Goal: Information Seeking & Learning: Learn about a topic

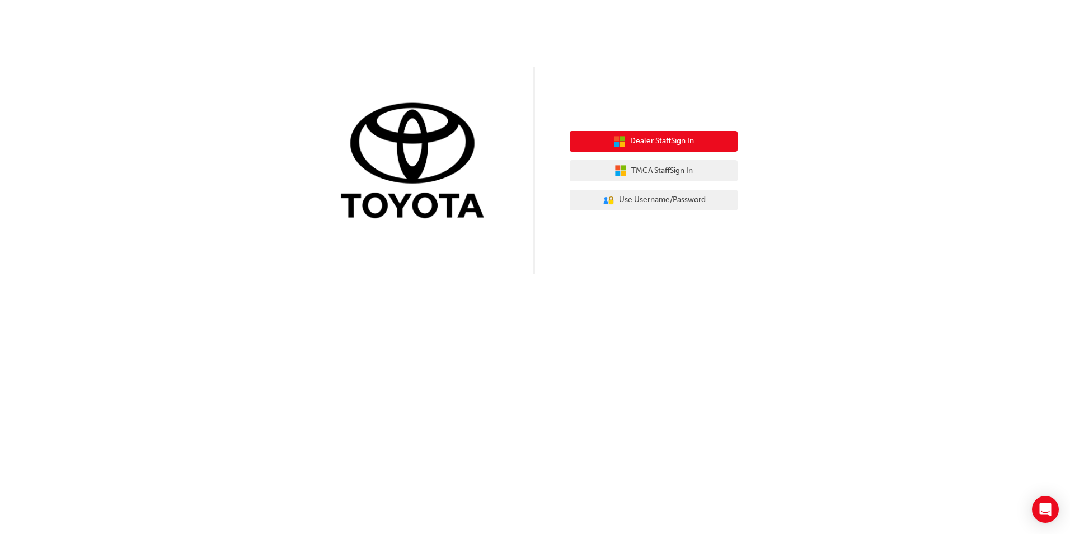
click at [670, 141] on span "Dealer Staff Sign In" at bounding box center [662, 141] width 64 height 13
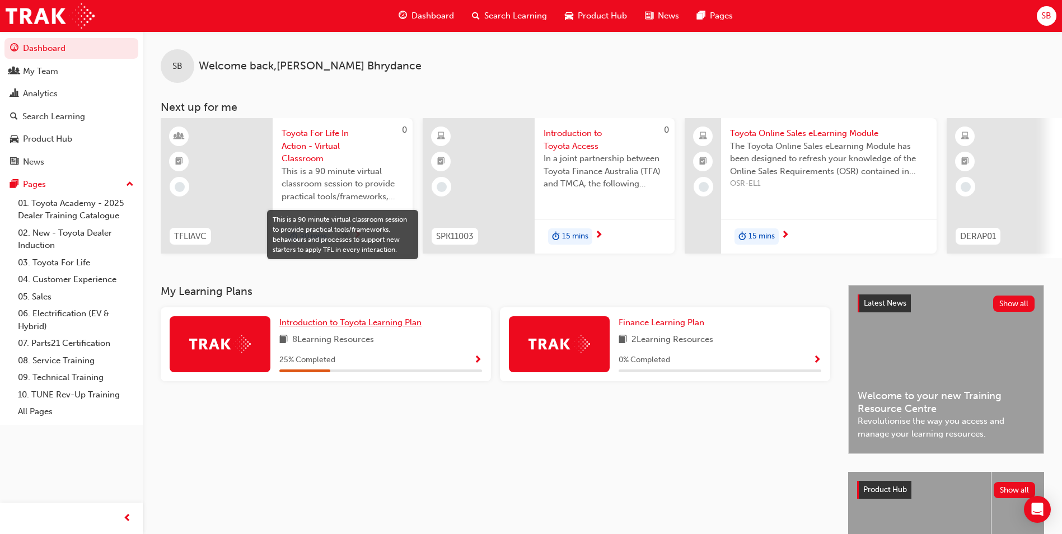
click at [352, 328] on span "Introduction to Toyota Learning Plan" at bounding box center [350, 322] width 142 height 10
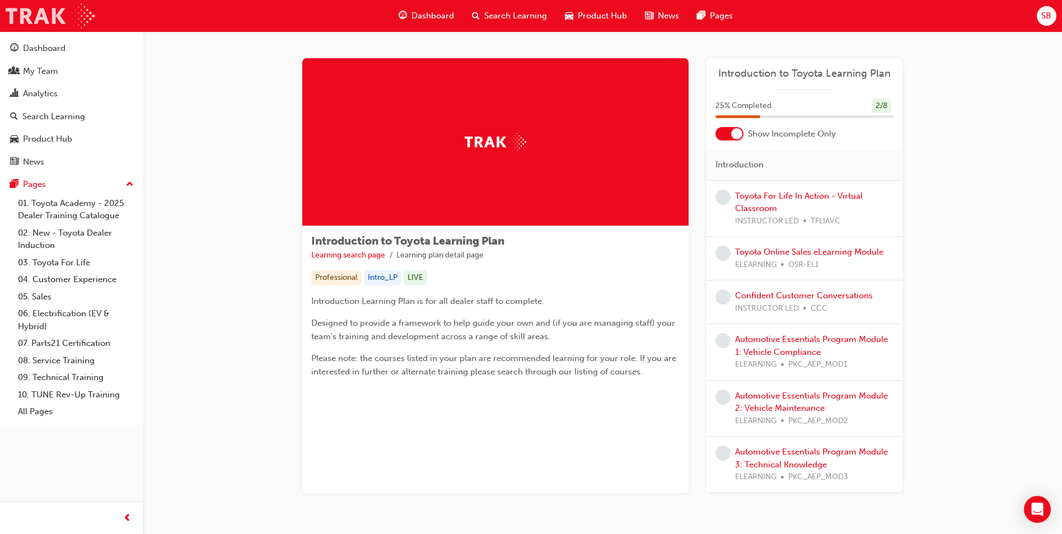
click at [49, 15] on img at bounding box center [50, 15] width 89 height 25
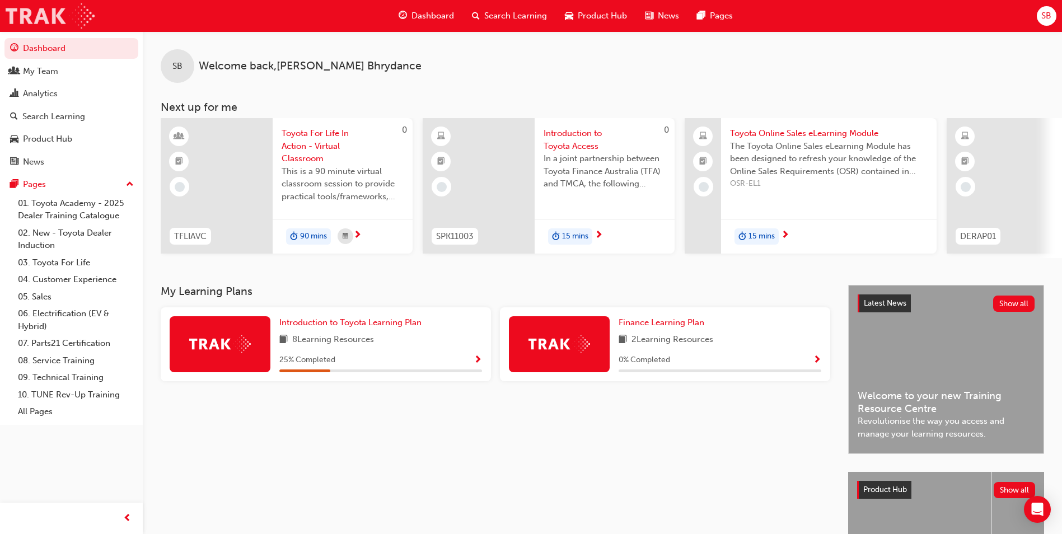
click at [86, 15] on img at bounding box center [50, 15] width 89 height 25
click at [36, 14] on img at bounding box center [50, 15] width 89 height 25
click at [1049, 15] on span "SB" at bounding box center [1046, 16] width 10 height 13
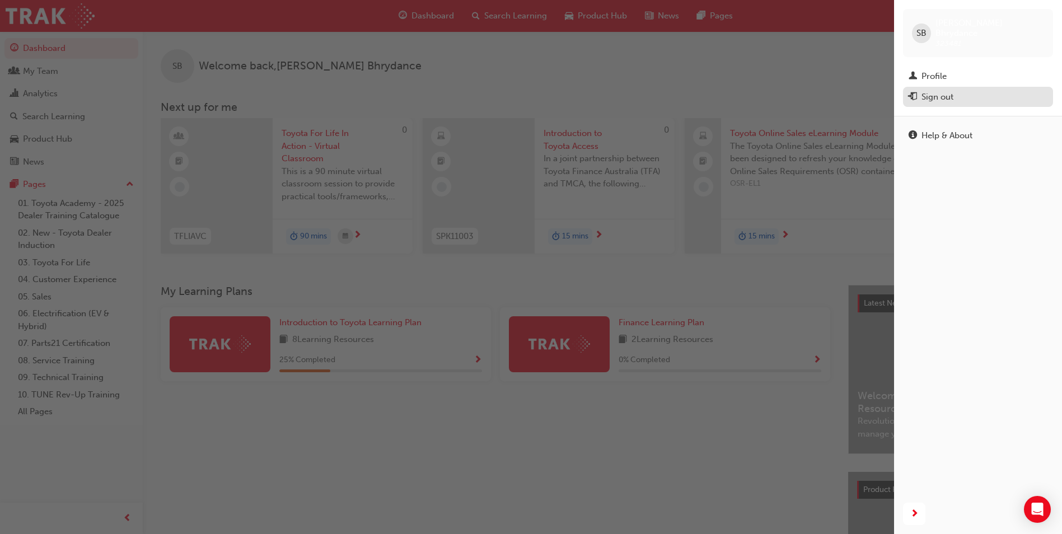
click at [931, 91] on div "Sign out" at bounding box center [938, 97] width 32 height 13
